Goal: Check status: Check status

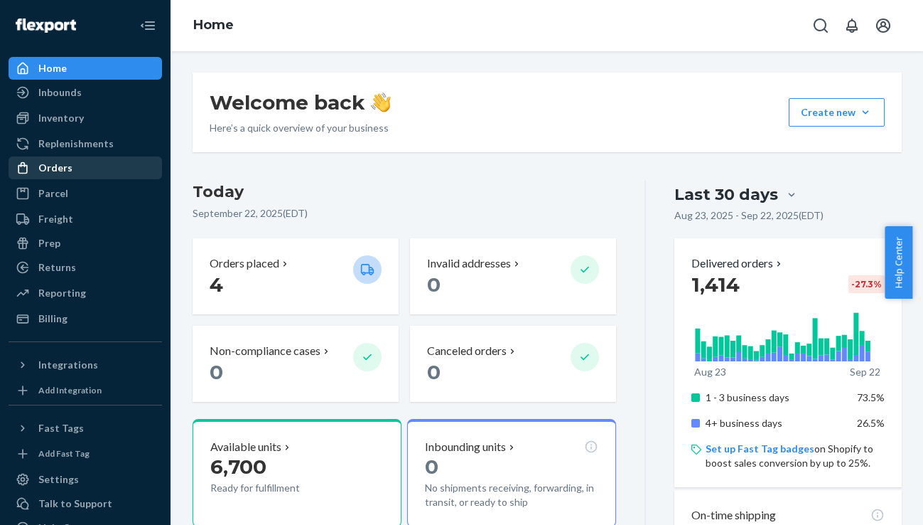
click at [90, 171] on div "Orders" at bounding box center [85, 168] width 151 height 20
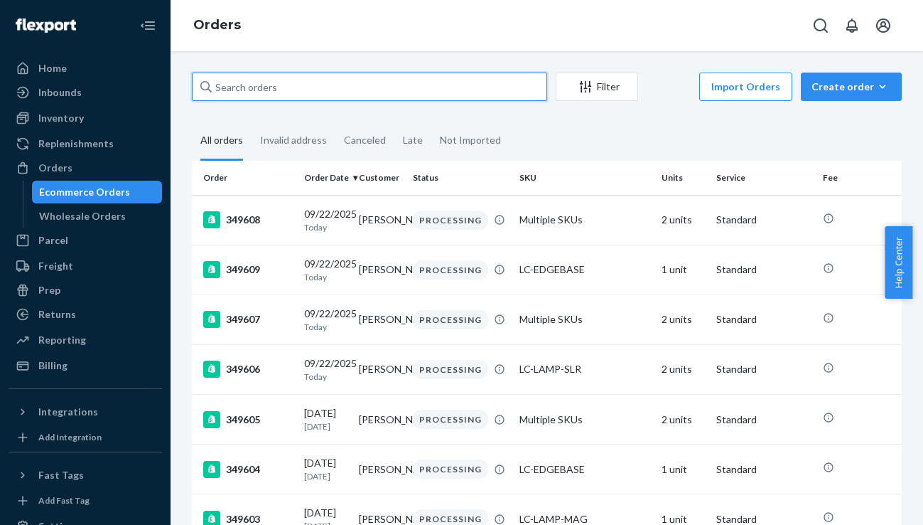
click at [266, 80] on input "text" at bounding box center [369, 87] width 355 height 28
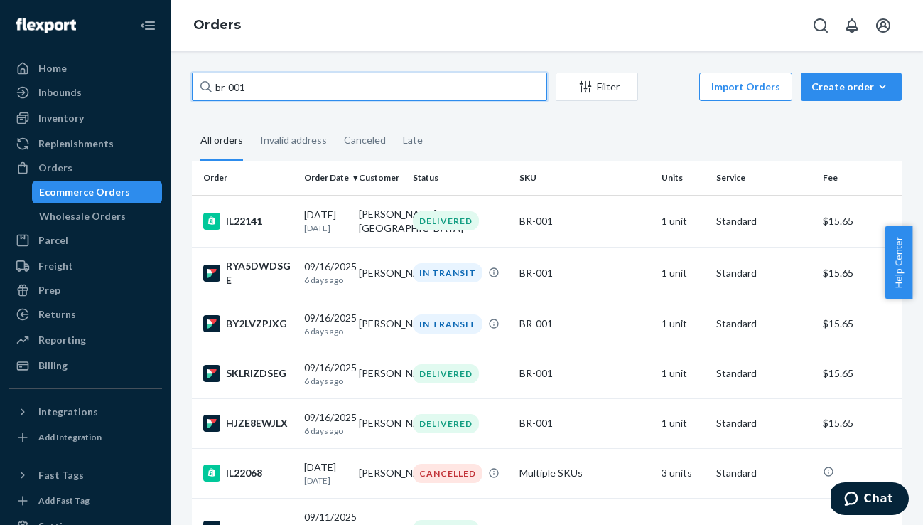
click at [362, 90] on input "br-001" at bounding box center [369, 87] width 355 height 28
paste input "34949"
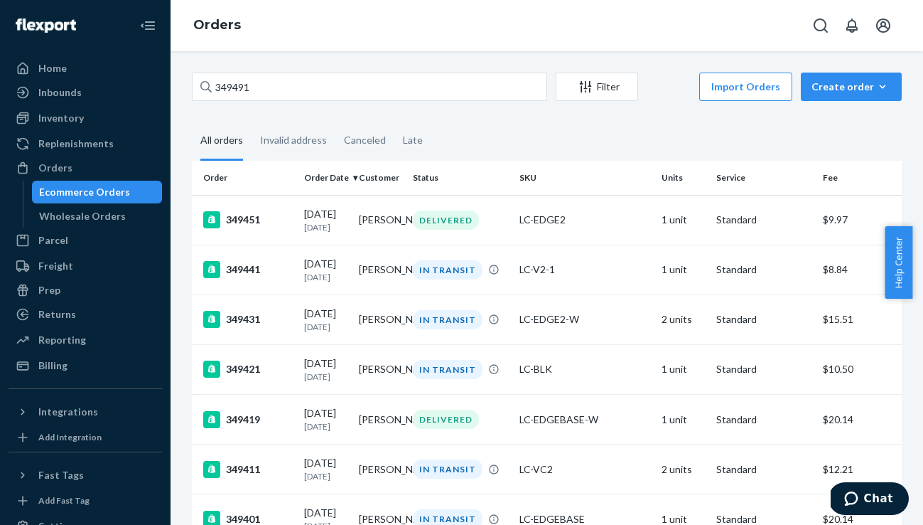
click at [97, 183] on div "Ecommerce Orders" at bounding box center [97, 192] width 128 height 20
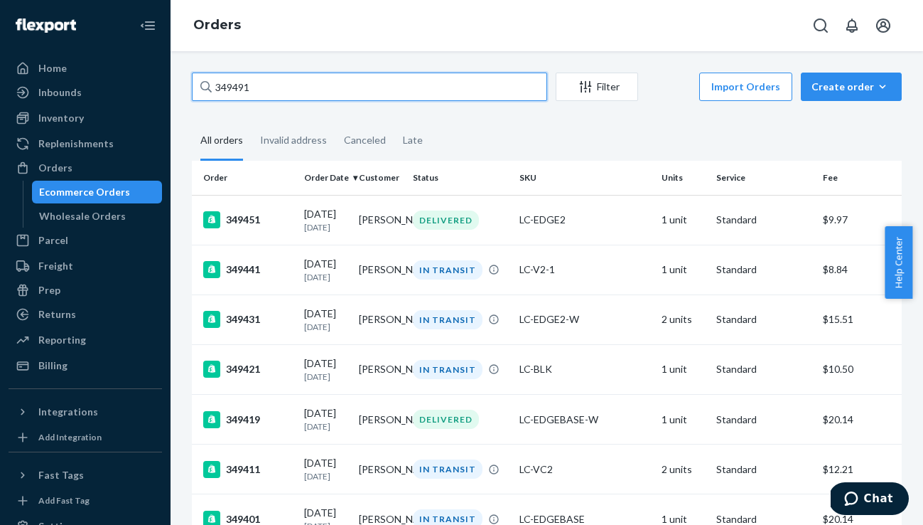
click at [269, 86] on input "349491" at bounding box center [369, 87] width 355 height 28
paste input "509"
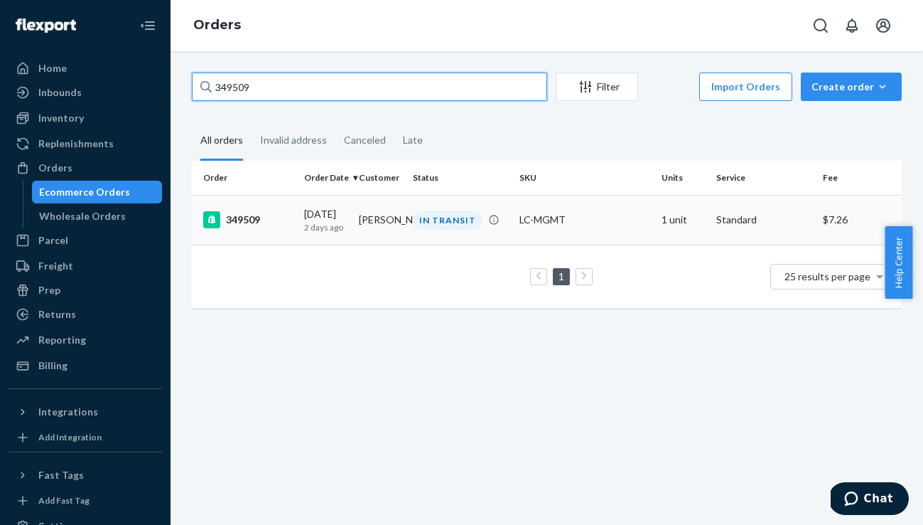
type input "349509"
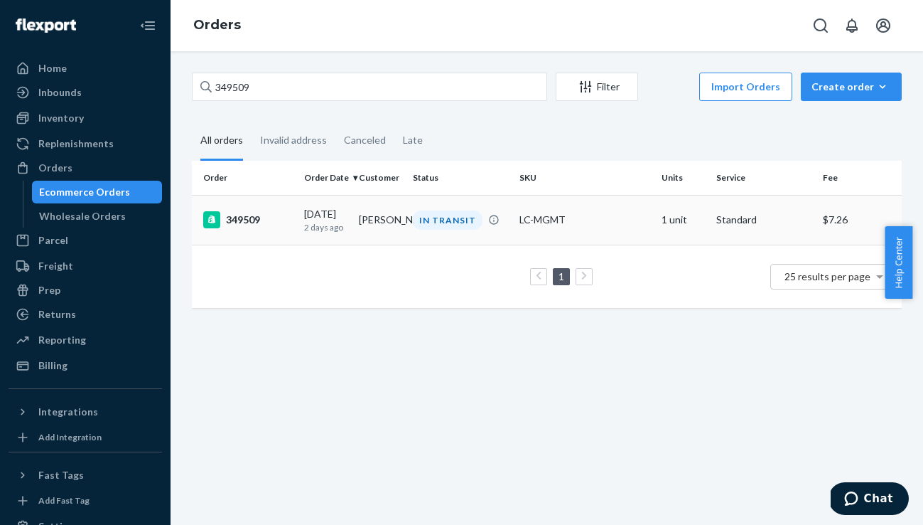
click at [314, 214] on div "[DATE] [DATE]" at bounding box center [325, 220] width 43 height 26
